Goal: Navigation & Orientation: Find specific page/section

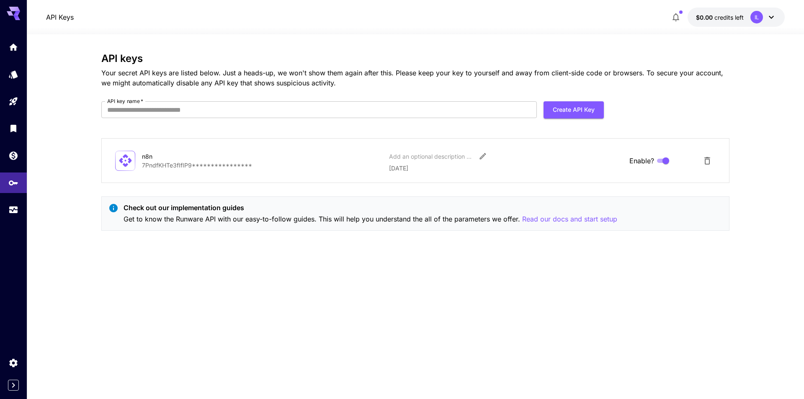
drag, startPoint x: 15, startPoint y: 49, endPoint x: 0, endPoint y: 341, distance: 292.9
click at [15, 49] on icon "Home" at bounding box center [13, 45] width 10 height 10
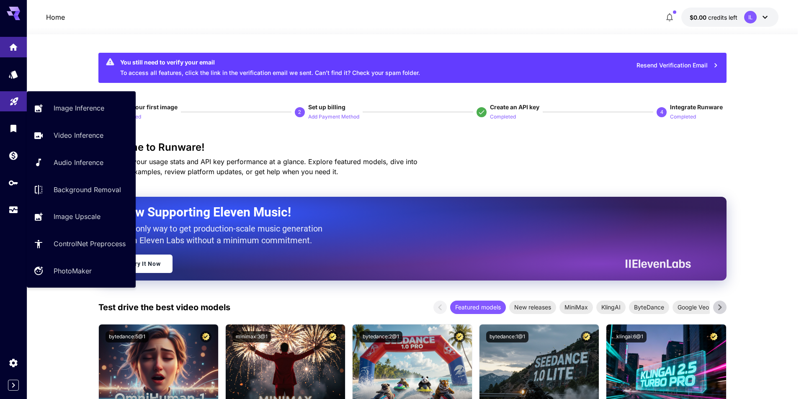
click at [13, 102] on icon "Playground" at bounding box center [14, 100] width 10 height 10
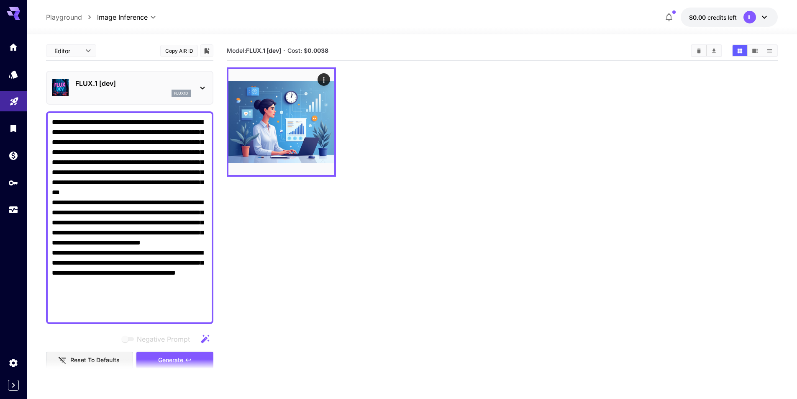
click at [10, 118] on link at bounding box center [13, 128] width 27 height 21
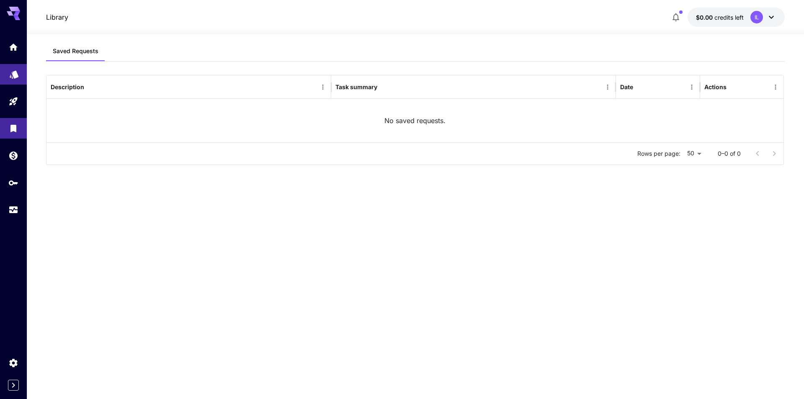
click at [20, 77] on link at bounding box center [13, 74] width 27 height 21
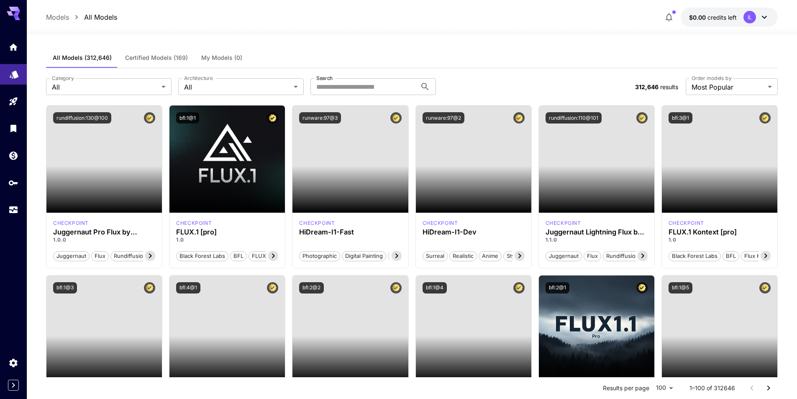
click at [20, 84] on link at bounding box center [13, 74] width 27 height 21
click at [15, 97] on icon "Playground" at bounding box center [14, 99] width 8 height 8
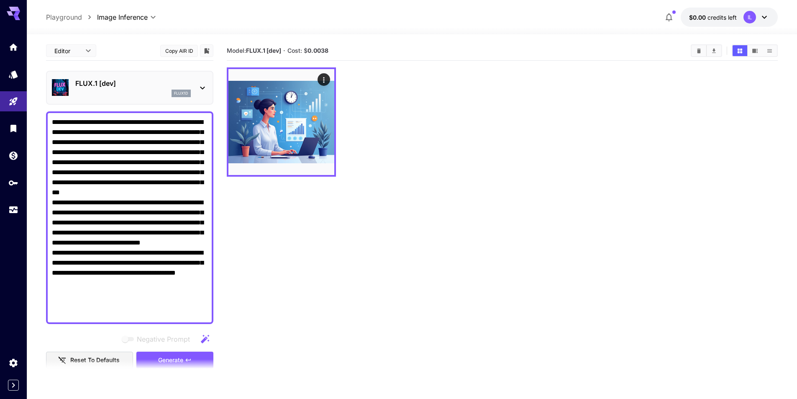
click at [368, 303] on section "Model: FLUX.1 [dev] · Cost: $ 0.0038" at bounding box center [502, 240] width 551 height 399
